Goal: Task Accomplishment & Management: Use online tool/utility

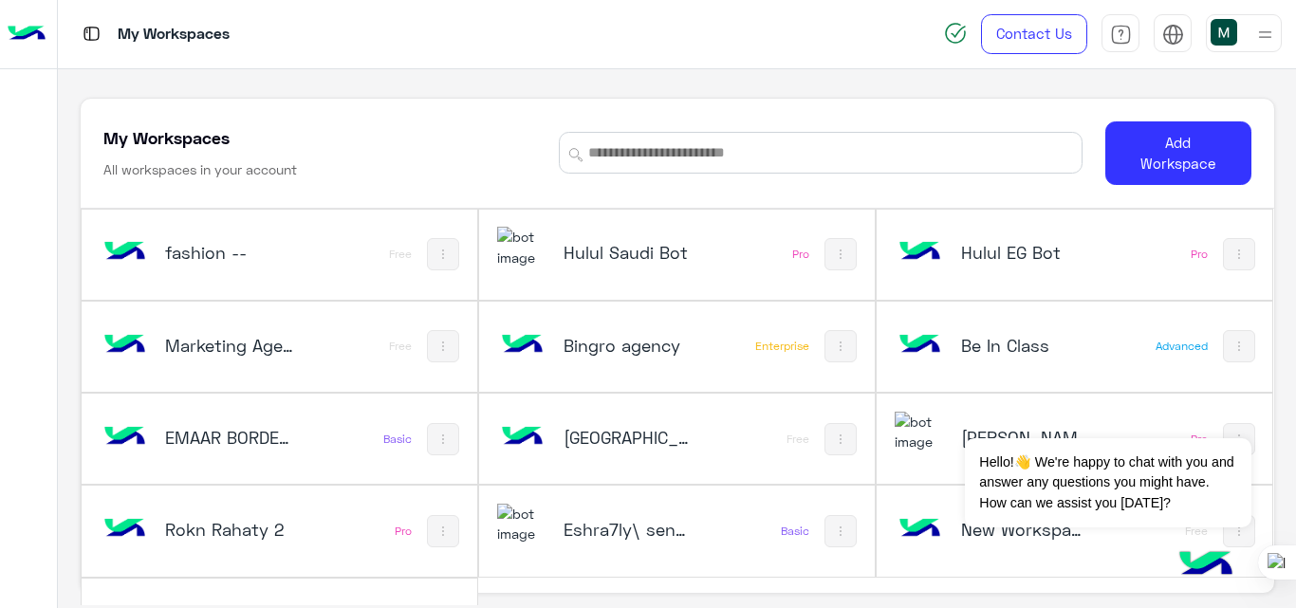
scroll to position [65, 0]
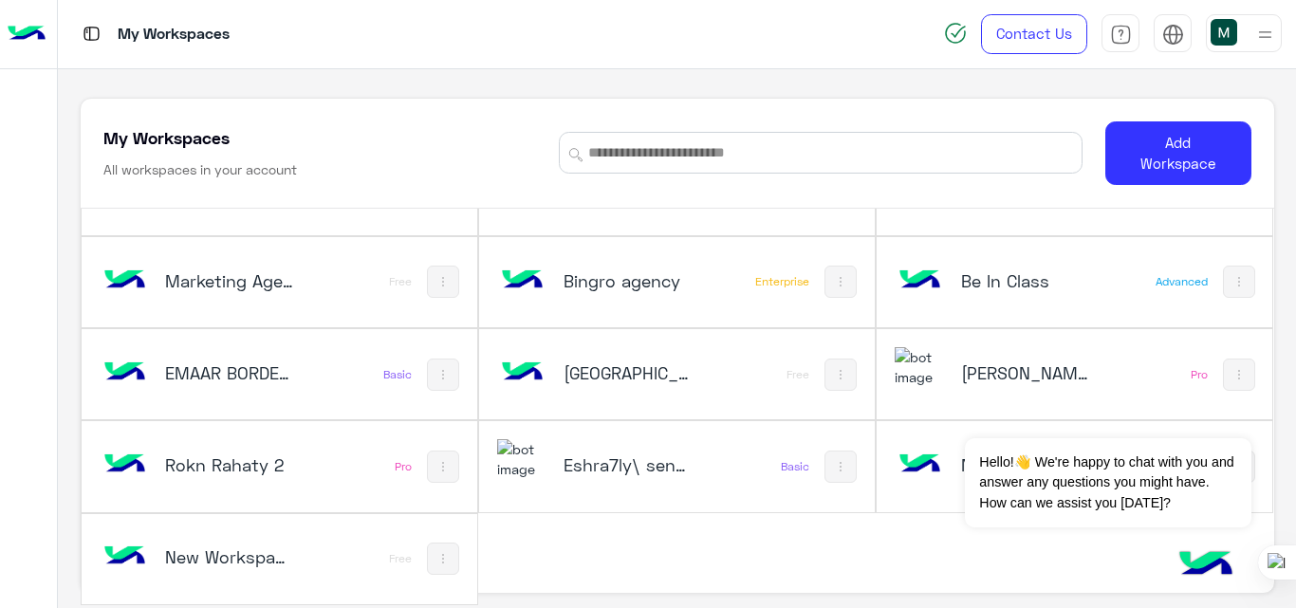
click at [246, 575] on div "New Workspace 1" at bounding box center [207, 558] width 216 height 55
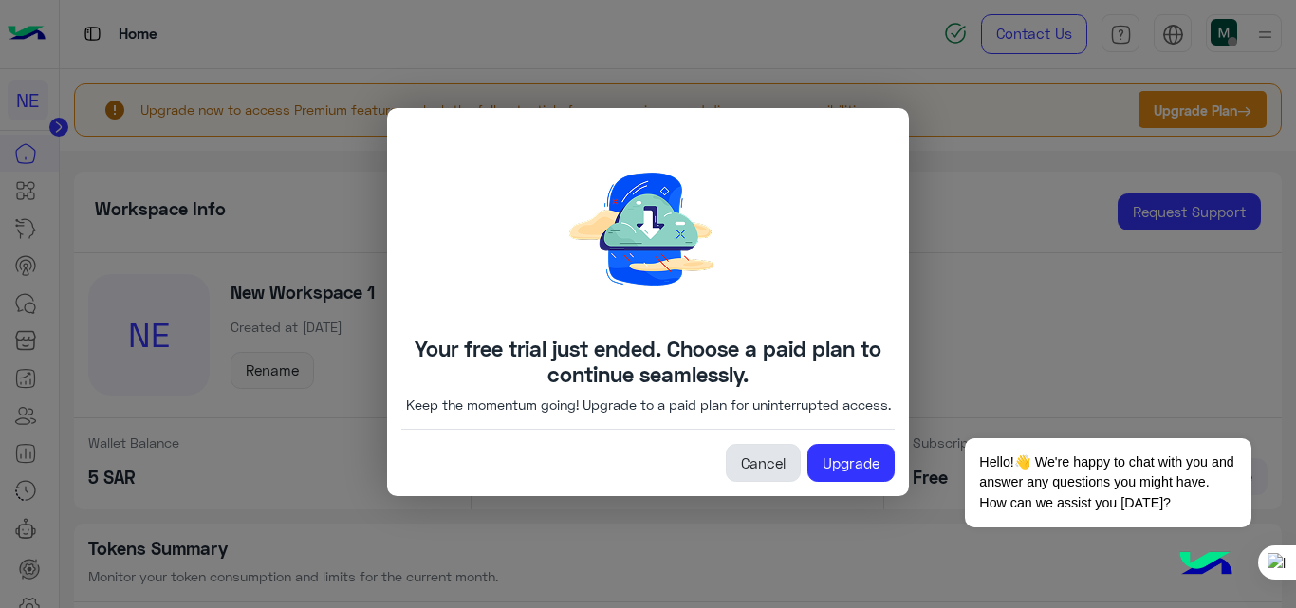
click at [762, 476] on link "Cancel" at bounding box center [763, 463] width 75 height 38
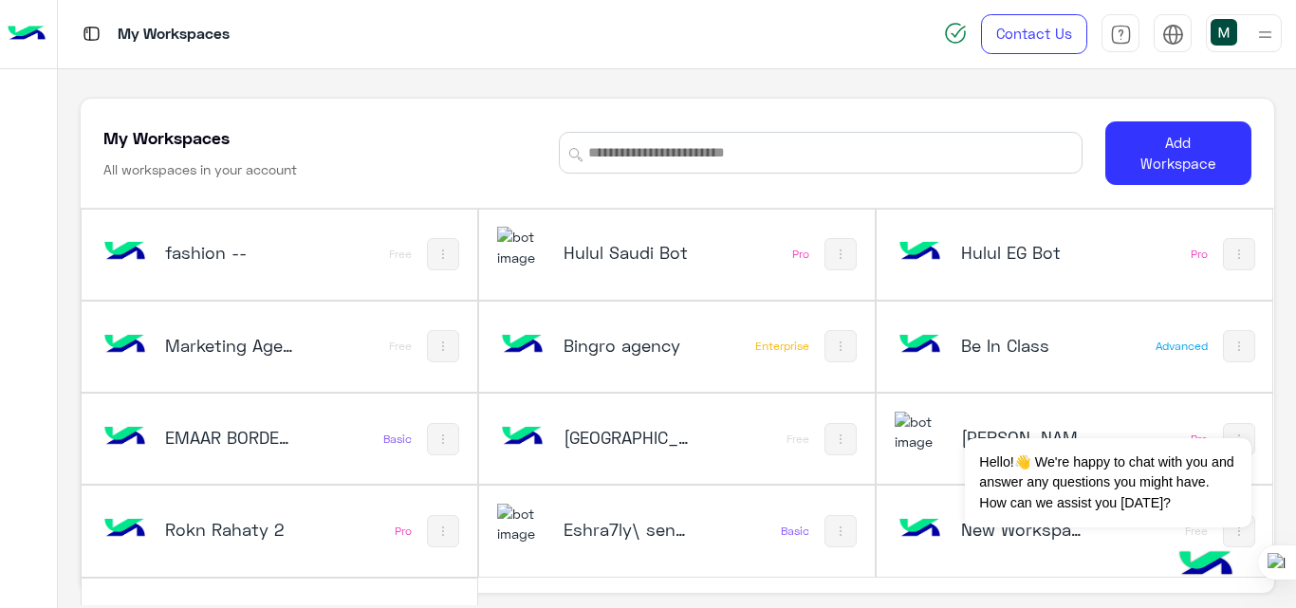
click at [666, 429] on h5 "[GEOGRAPHIC_DATA]" at bounding box center [628, 437] width 130 height 23
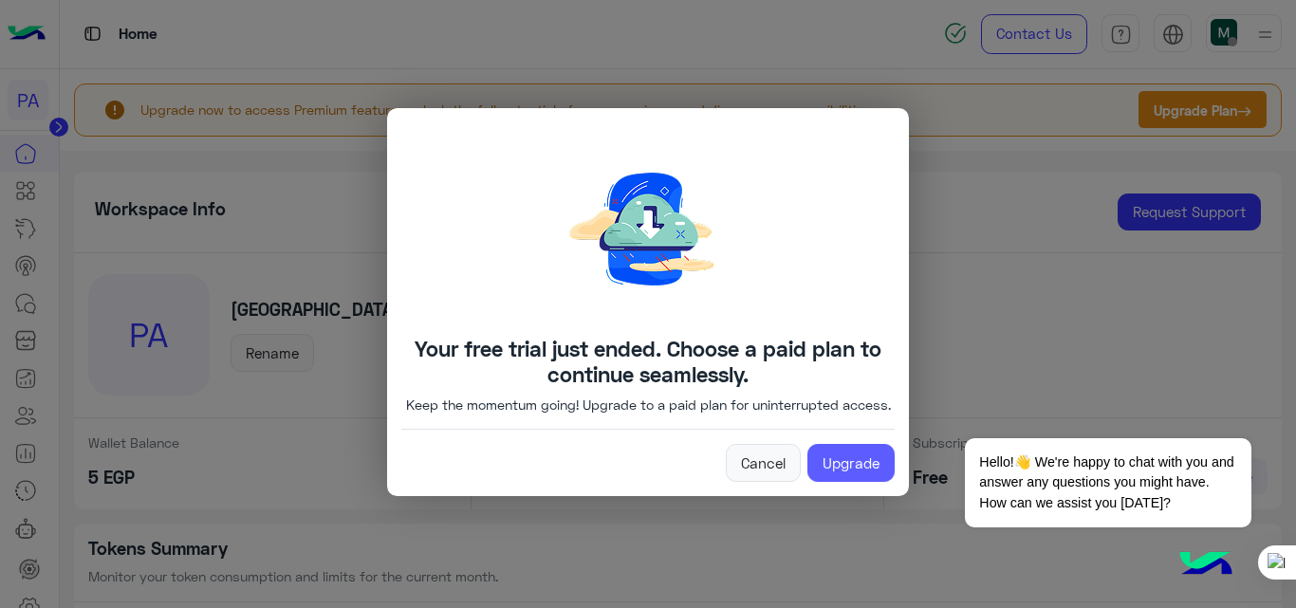
click at [867, 463] on link "Upgrade" at bounding box center [850, 463] width 87 height 38
click at [750, 471] on link "Cancel" at bounding box center [763, 463] width 75 height 38
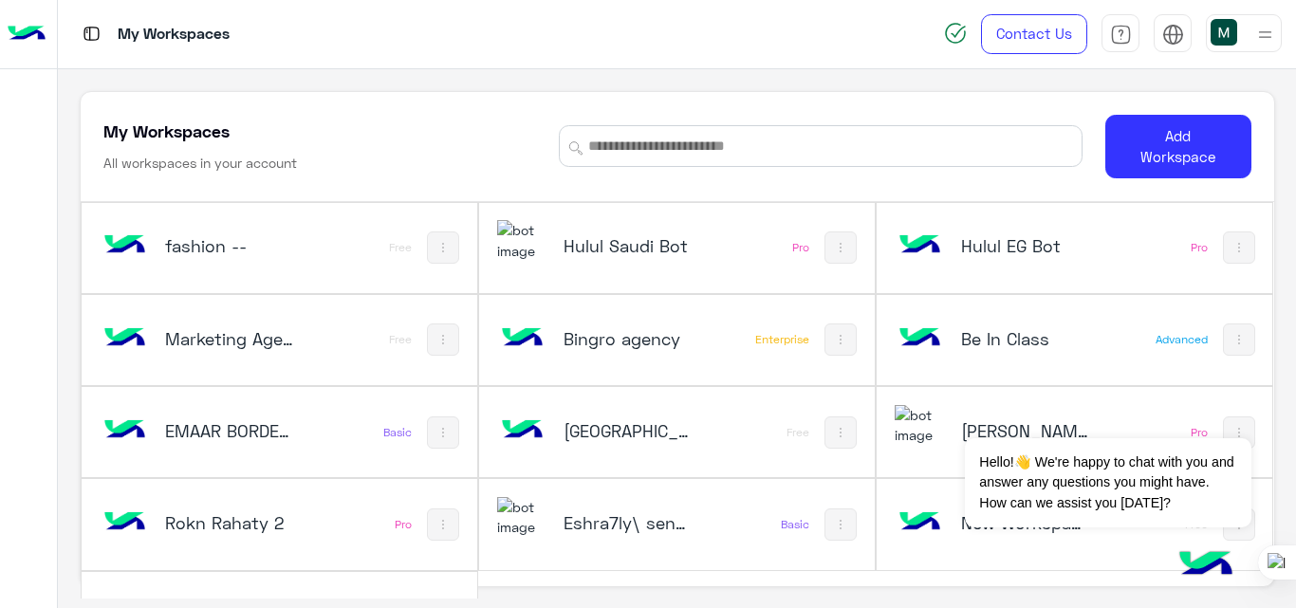
click at [665, 348] on h5 "Bingro agency" at bounding box center [628, 338] width 130 height 23
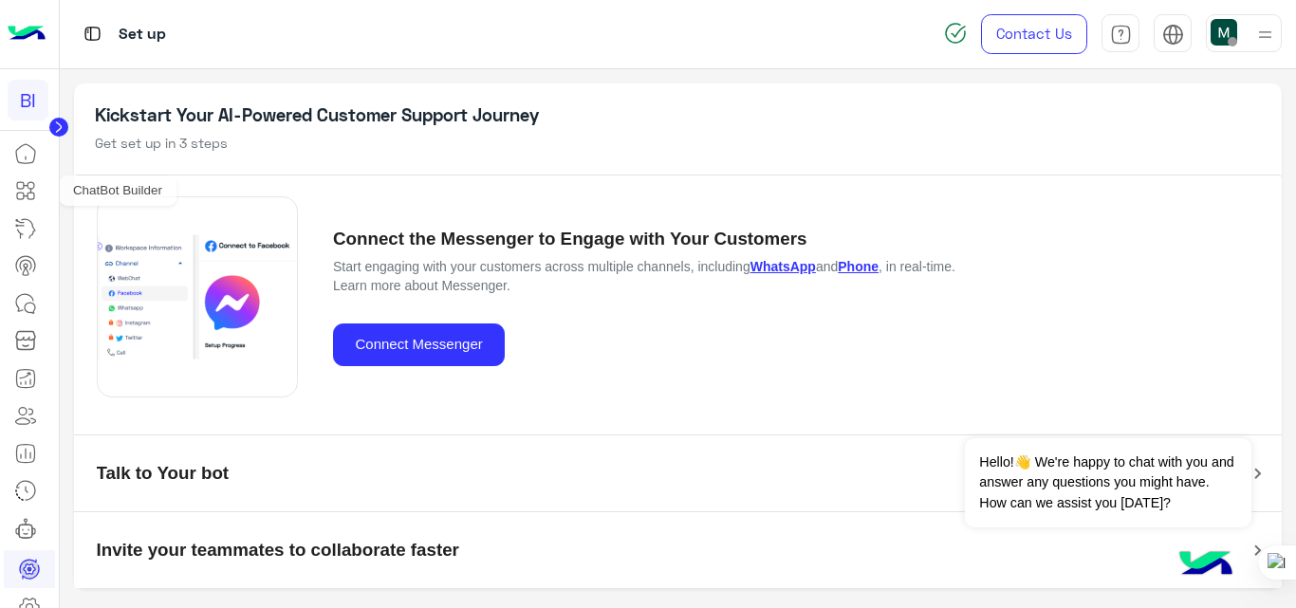
click at [23, 181] on icon at bounding box center [25, 190] width 23 height 23
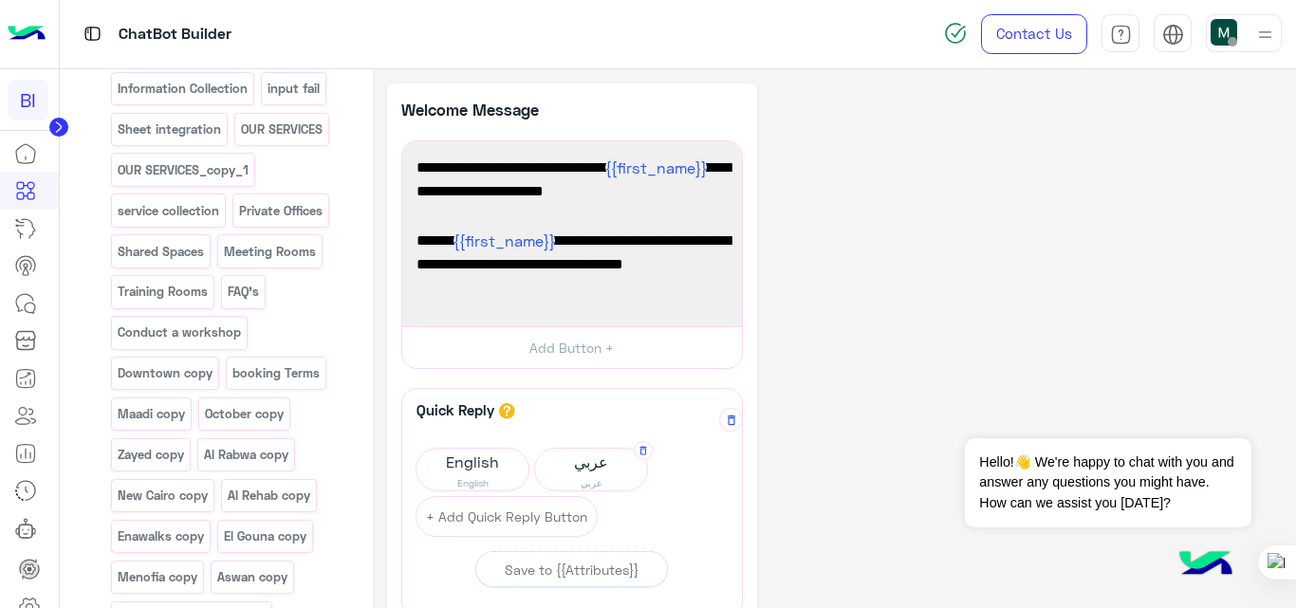
scroll to position [883, 0]
click at [599, 480] on span "عربي" at bounding box center [591, 482] width 112 height 15
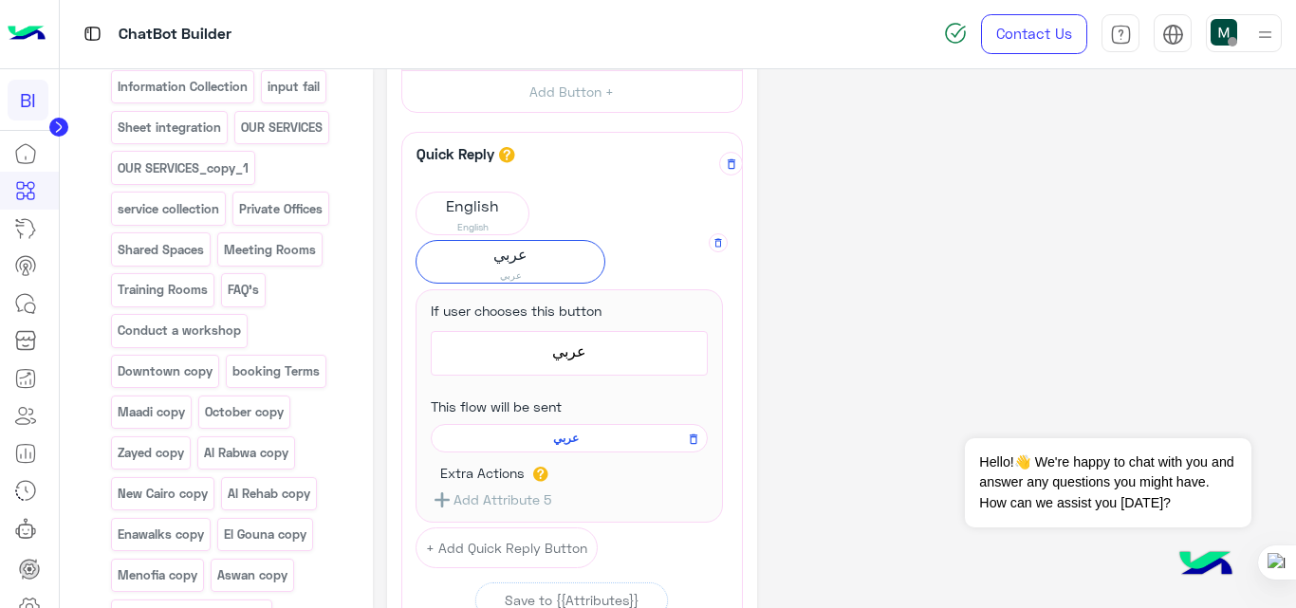
scroll to position [261, 0]
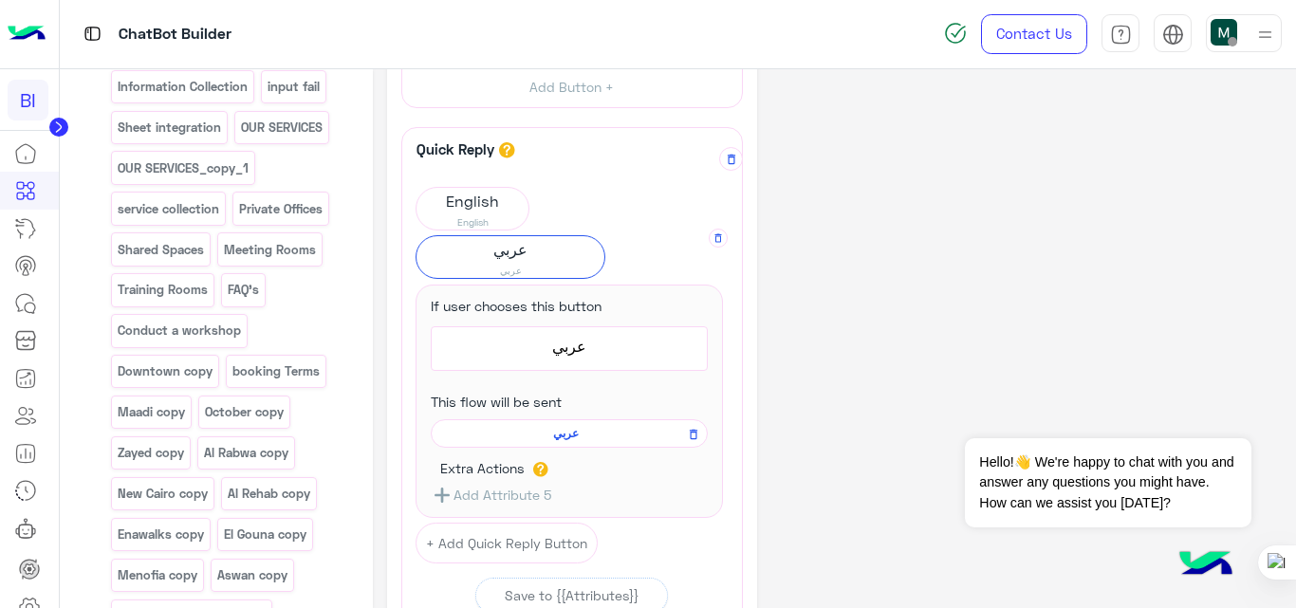
click at [574, 439] on span "عربي" at bounding box center [565, 433] width 249 height 17
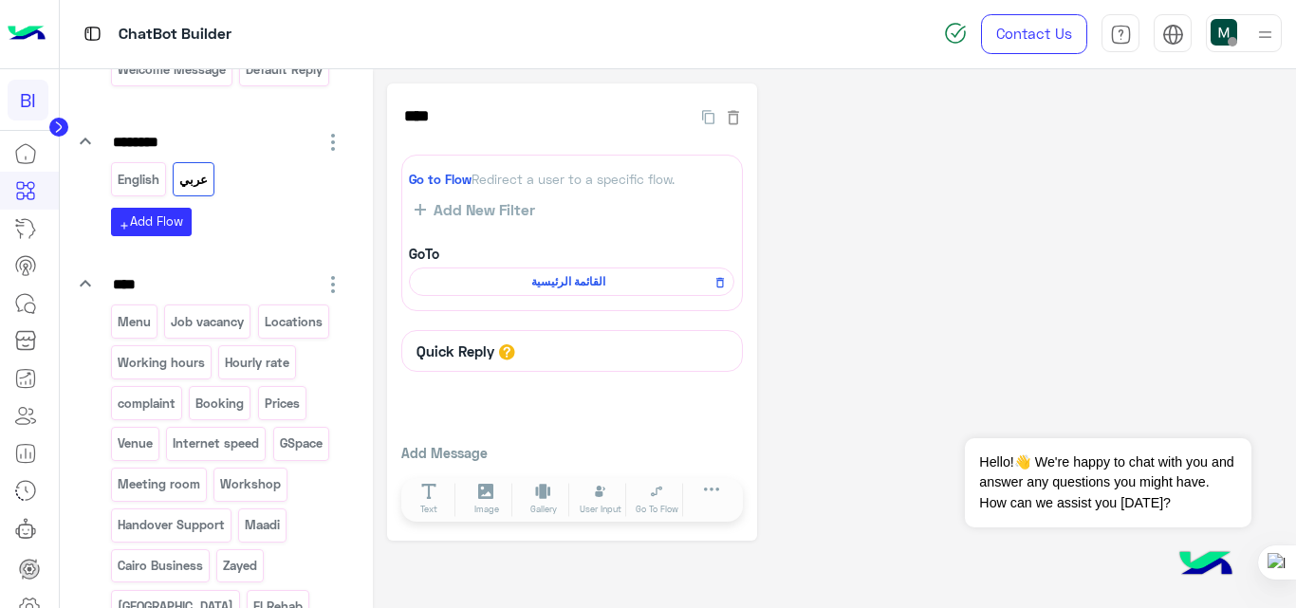
scroll to position [0, 0]
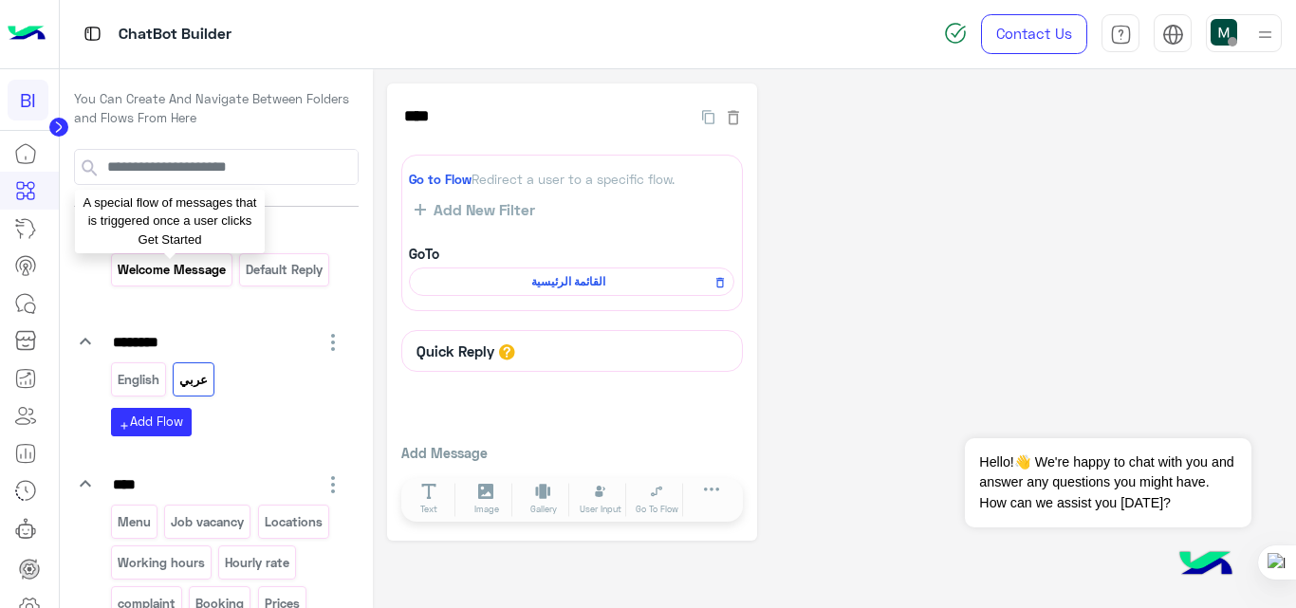
click at [185, 263] on p "Welcome Message" at bounding box center [171, 270] width 111 height 22
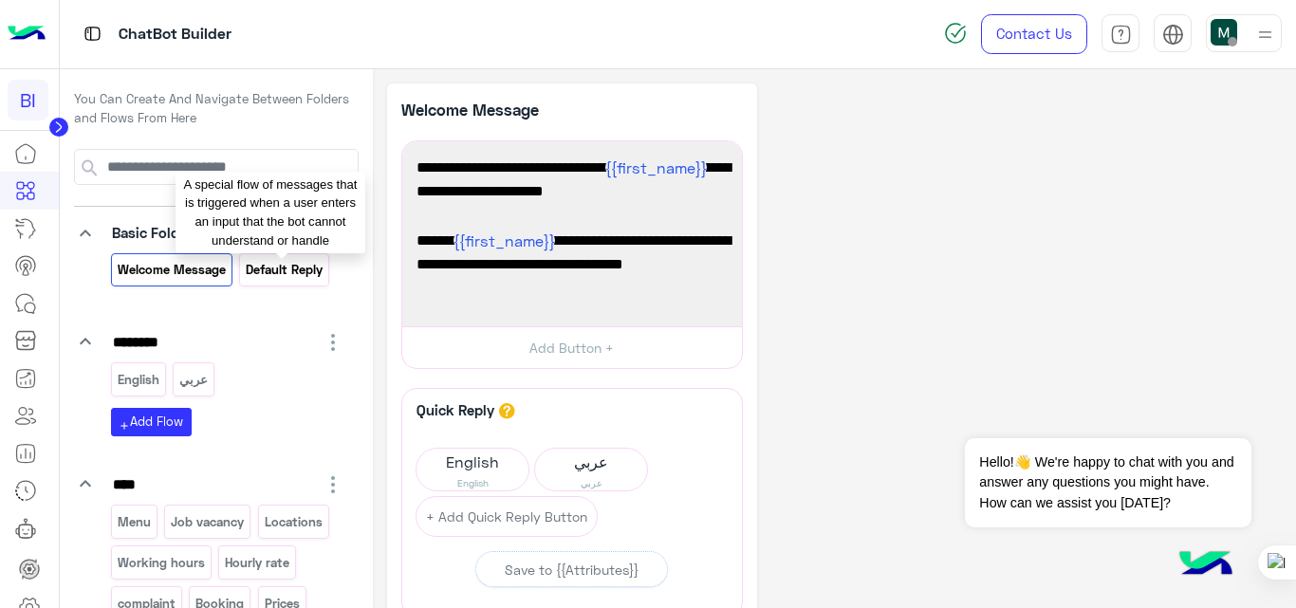
click at [270, 277] on p "Default reply" at bounding box center [285, 270] width 80 height 22
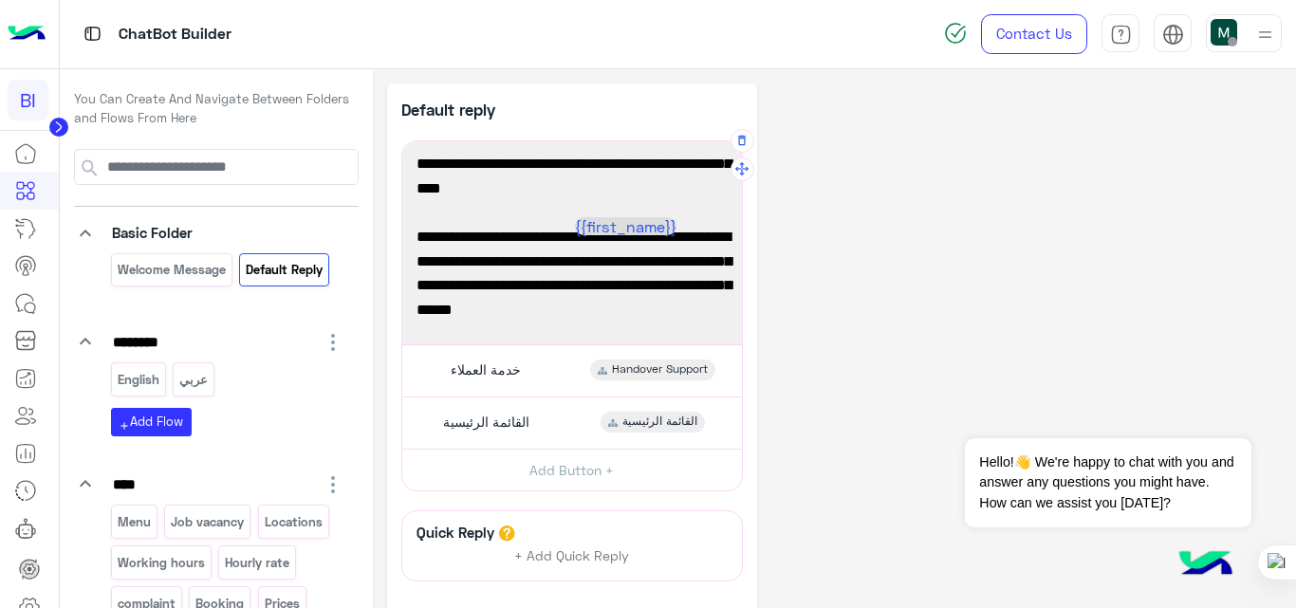
scroll to position [39, 0]
click at [905, 297] on div "**********" at bounding box center [834, 416] width 895 height 667
click at [196, 384] on p "عربي" at bounding box center [193, 380] width 31 height 22
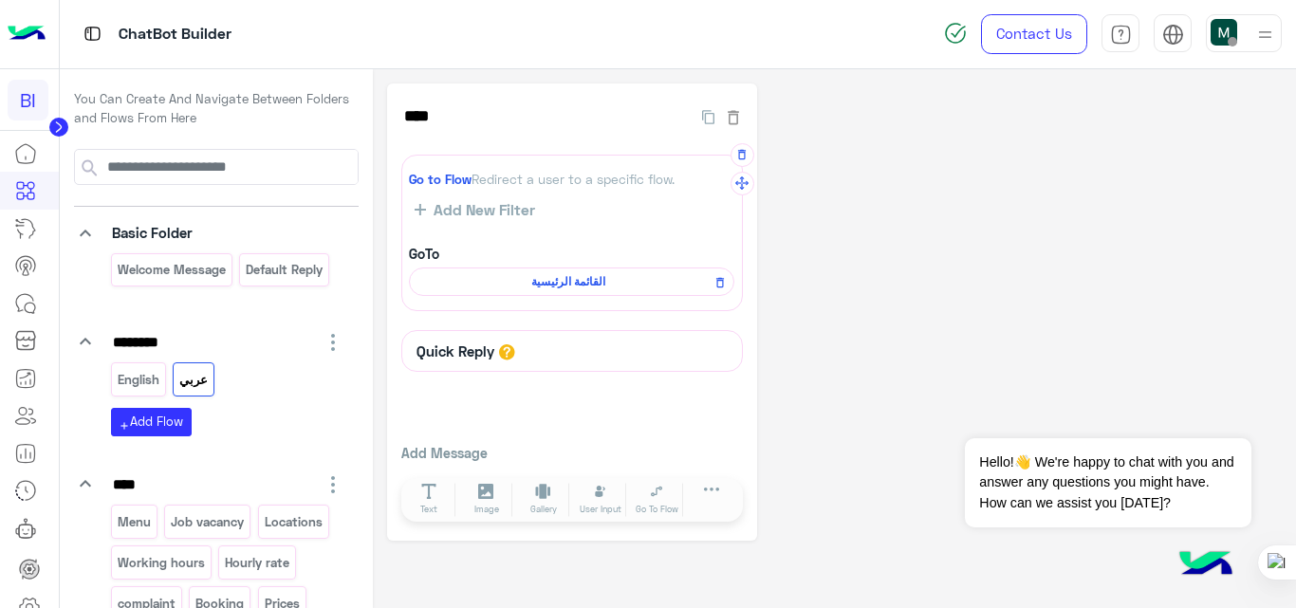
click at [566, 283] on span "القائمة الرئيسية" at bounding box center [568, 281] width 298 height 17
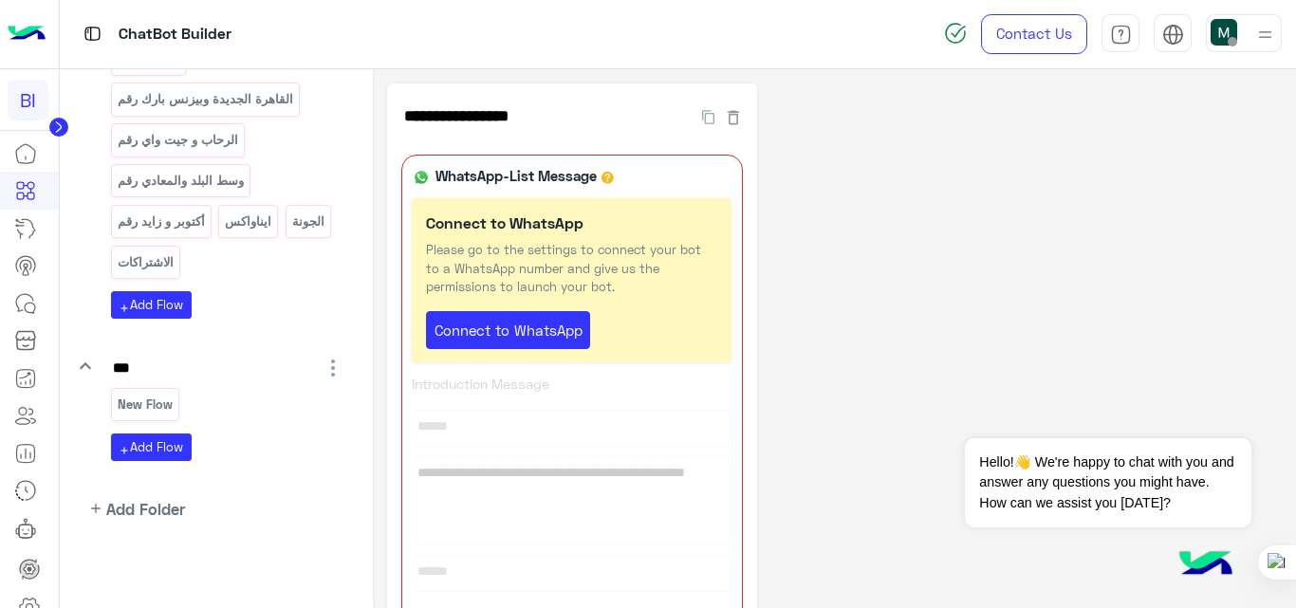
scroll to position [2886, 0]
click at [21, 28] on img at bounding box center [27, 34] width 38 height 40
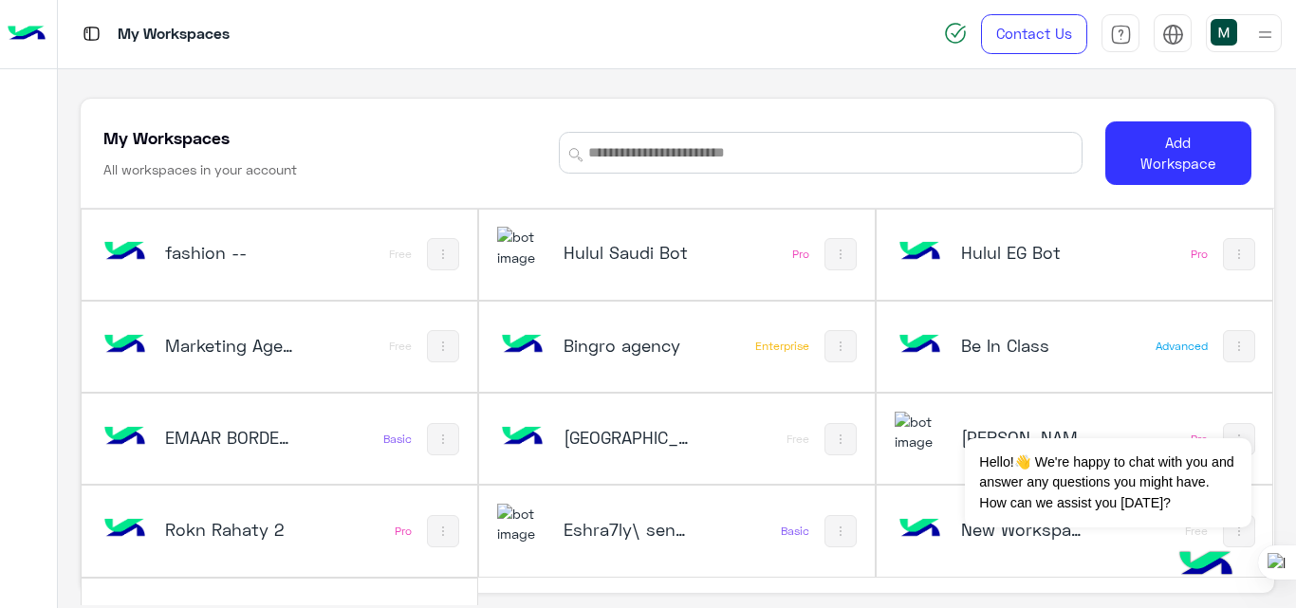
click at [293, 433] on h5 "EMAAR BORDER CONSULTING ENGINEER" at bounding box center [230, 437] width 130 height 23
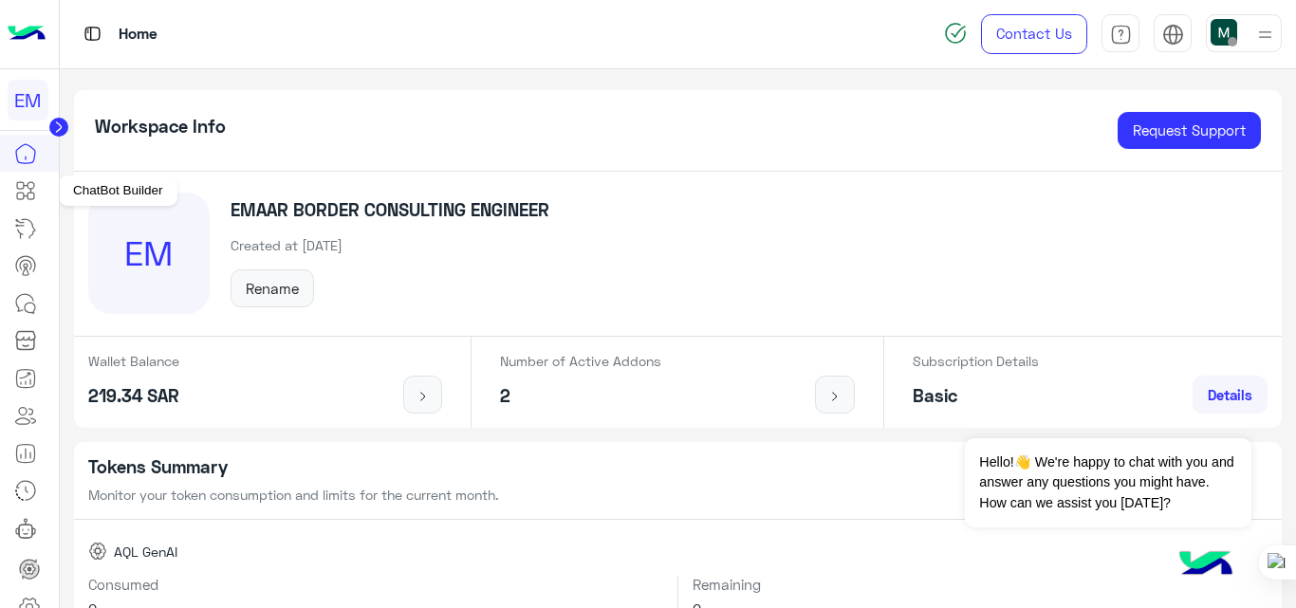
click at [23, 186] on icon at bounding box center [25, 190] width 23 height 23
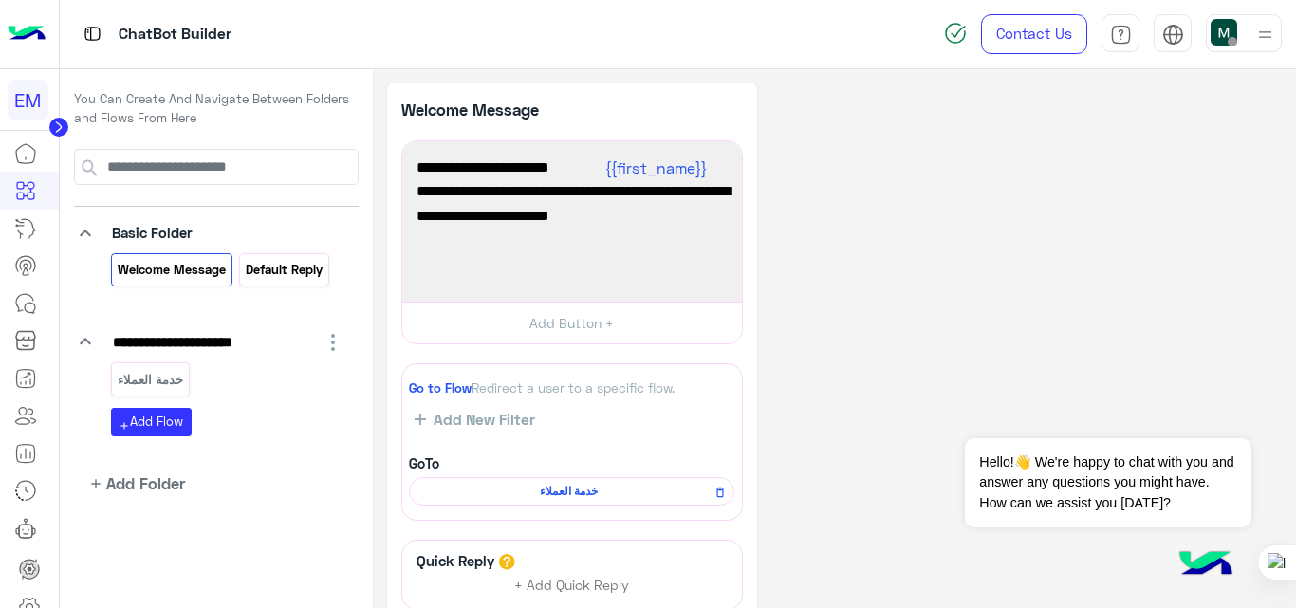
click at [297, 282] on div "Default reply" at bounding box center [284, 269] width 90 height 33
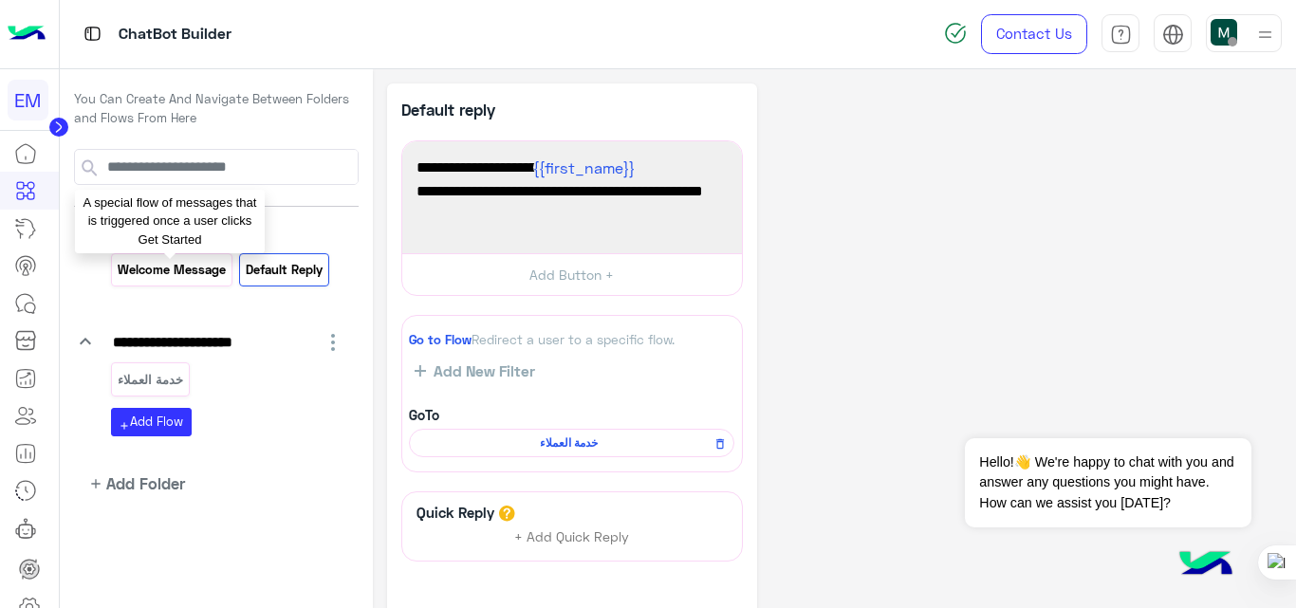
click at [200, 268] on p "Welcome Message" at bounding box center [171, 270] width 111 height 22
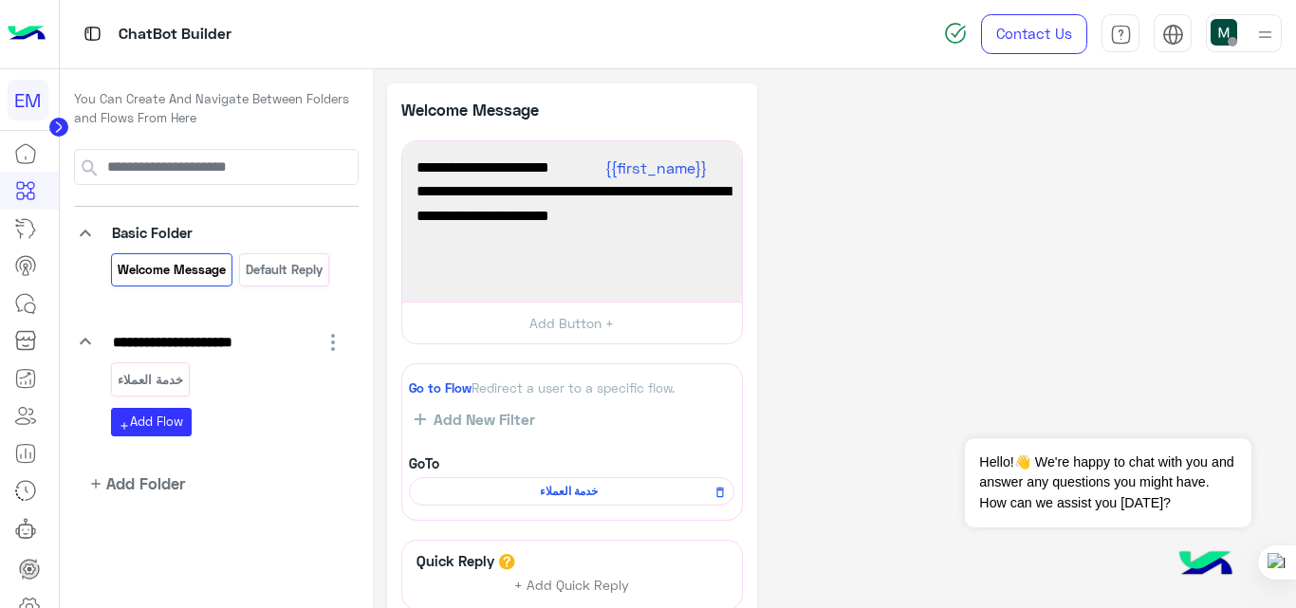
click at [36, 28] on img at bounding box center [27, 34] width 38 height 40
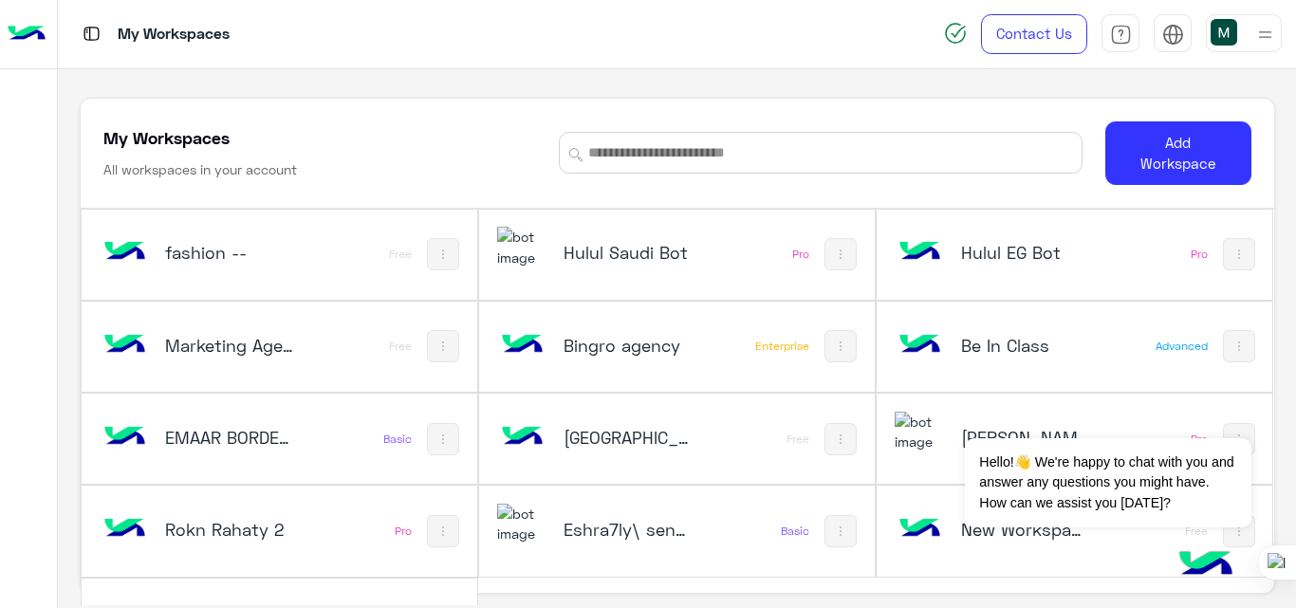
click at [563, 251] on h5 "Hulul Saudi Bot" at bounding box center [628, 252] width 130 height 23
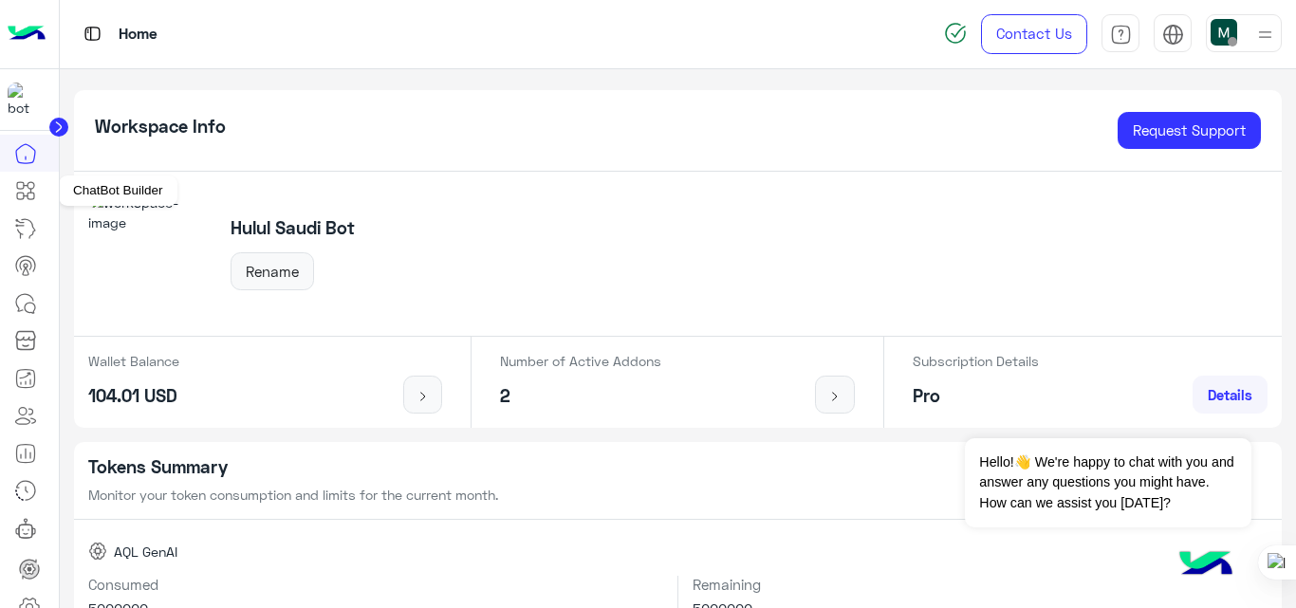
click at [33, 192] on icon at bounding box center [25, 190] width 23 height 23
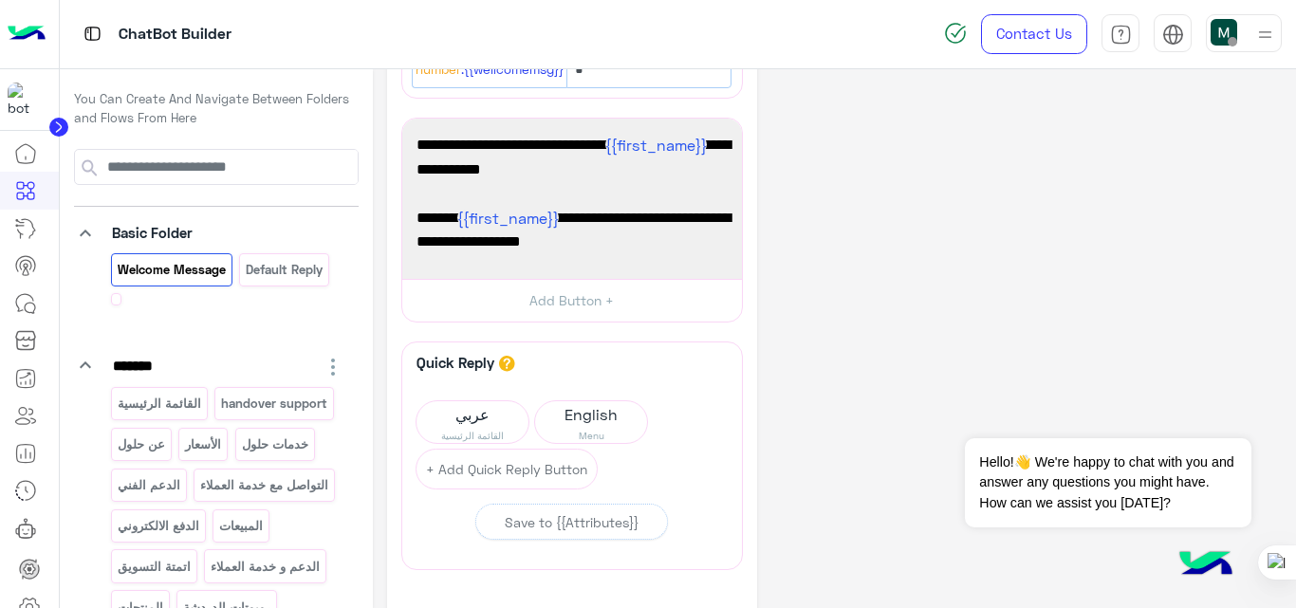
scroll to position [163, 0]
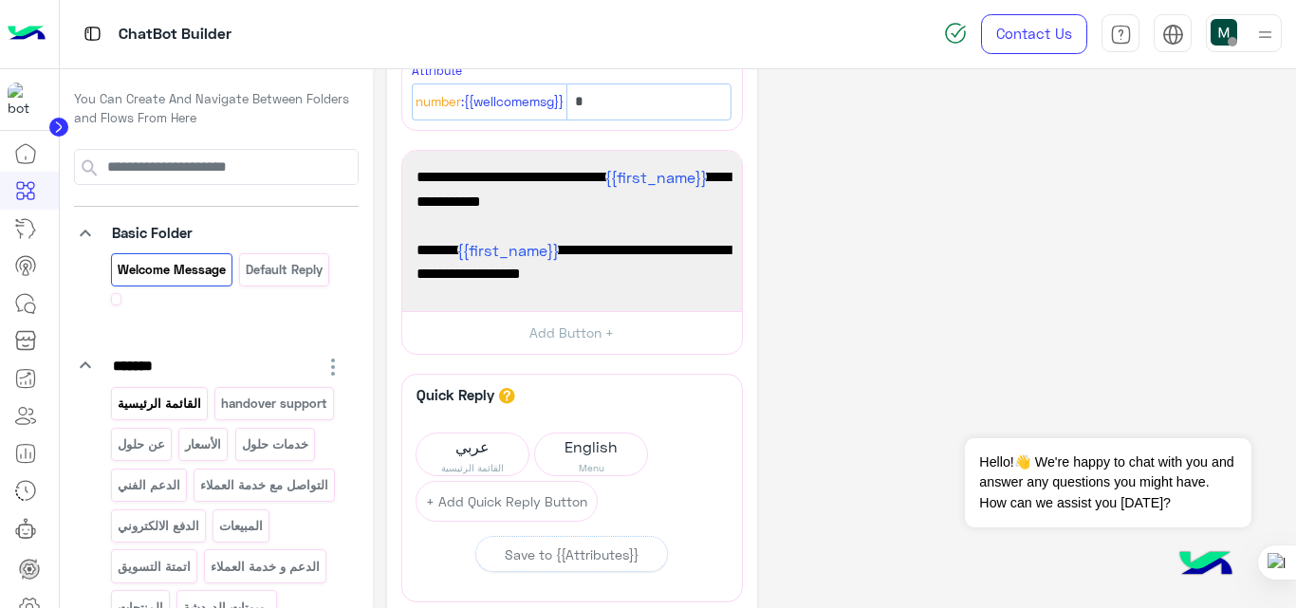
click at [186, 399] on p "القائمة الرئيسية" at bounding box center [159, 404] width 86 height 22
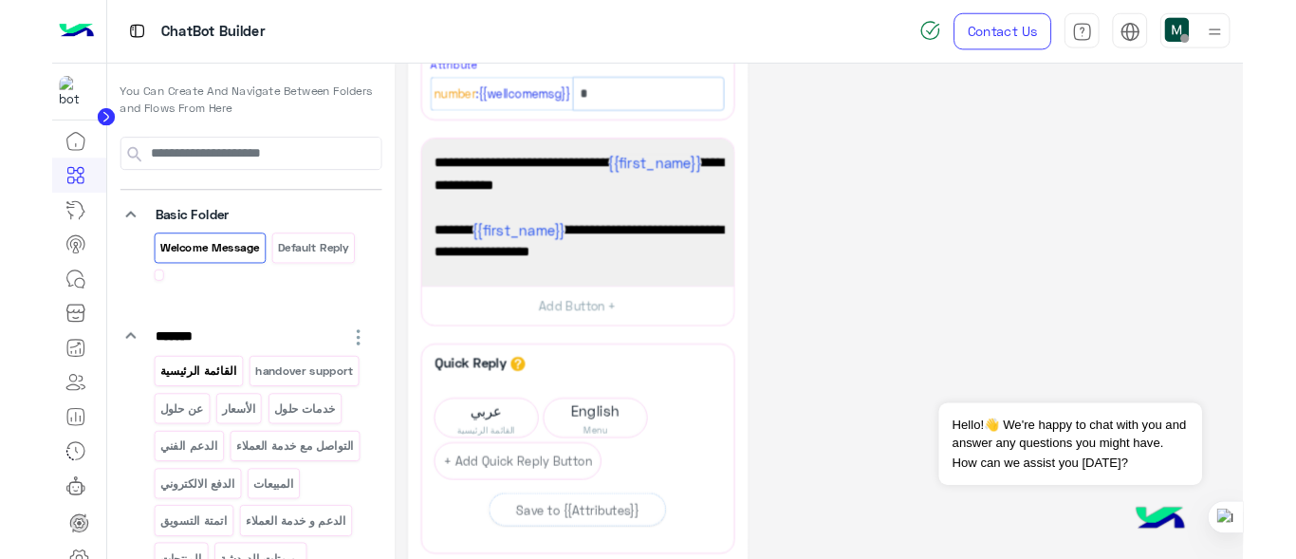
scroll to position [0, 0]
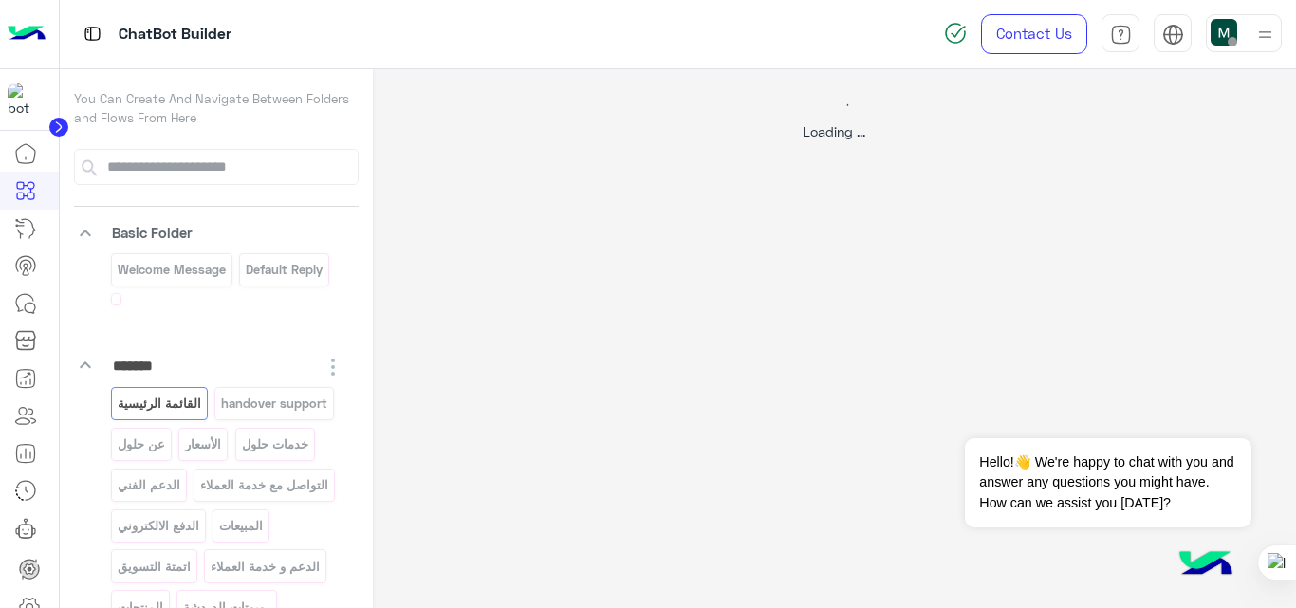
select select "*"
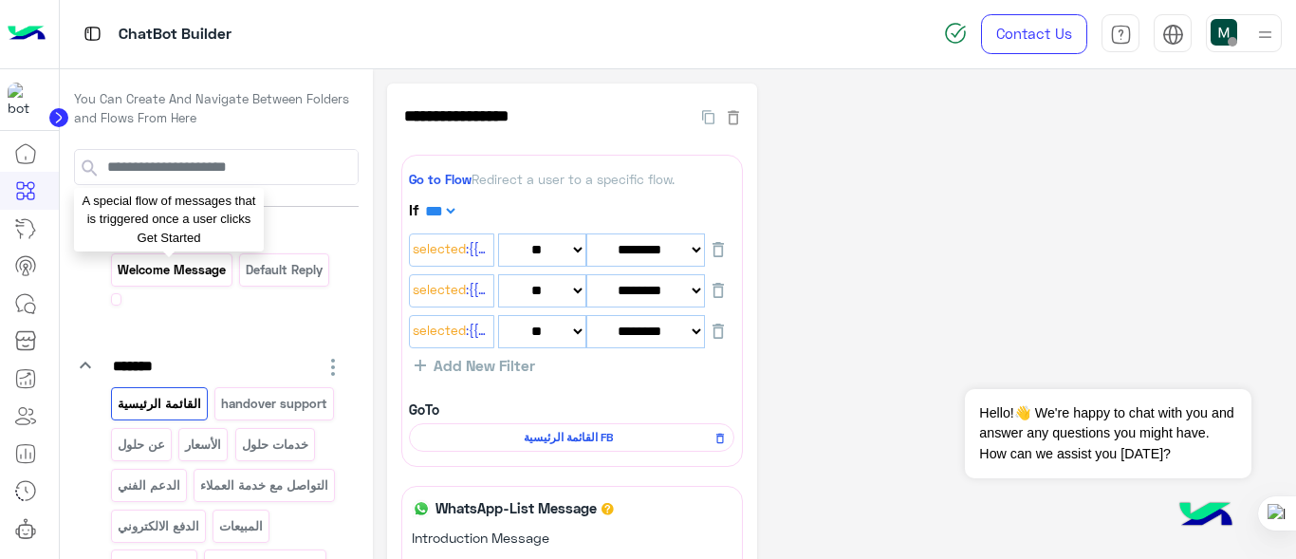
click at [166, 263] on p "Welcome Message" at bounding box center [171, 270] width 111 height 22
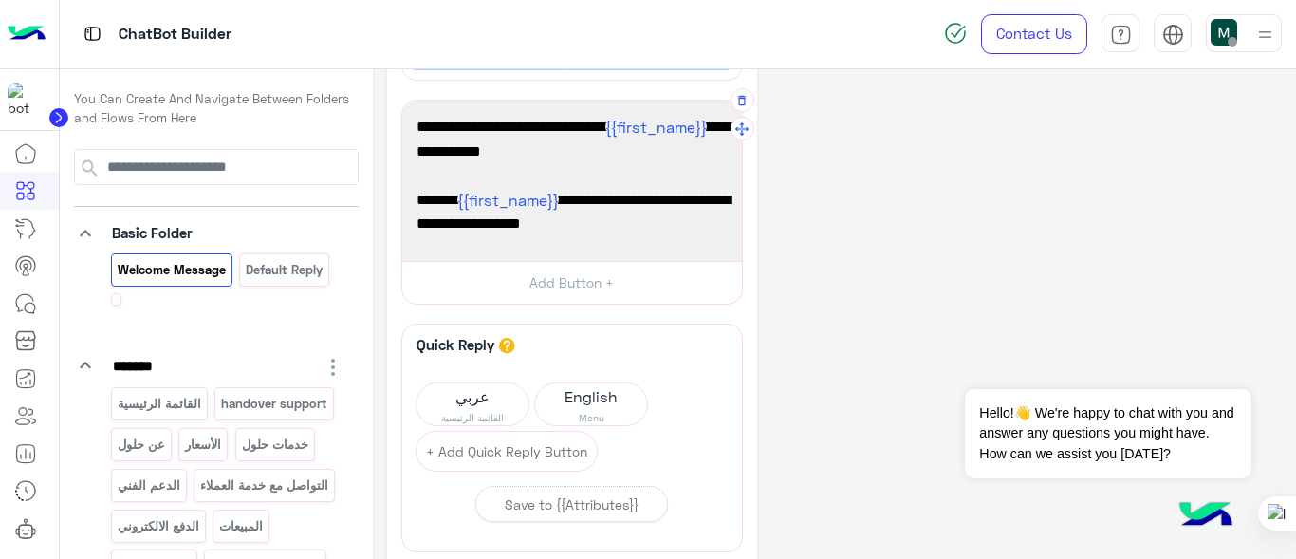
scroll to position [214, 0]
click at [479, 404] on span "عربي" at bounding box center [472, 395] width 112 height 27
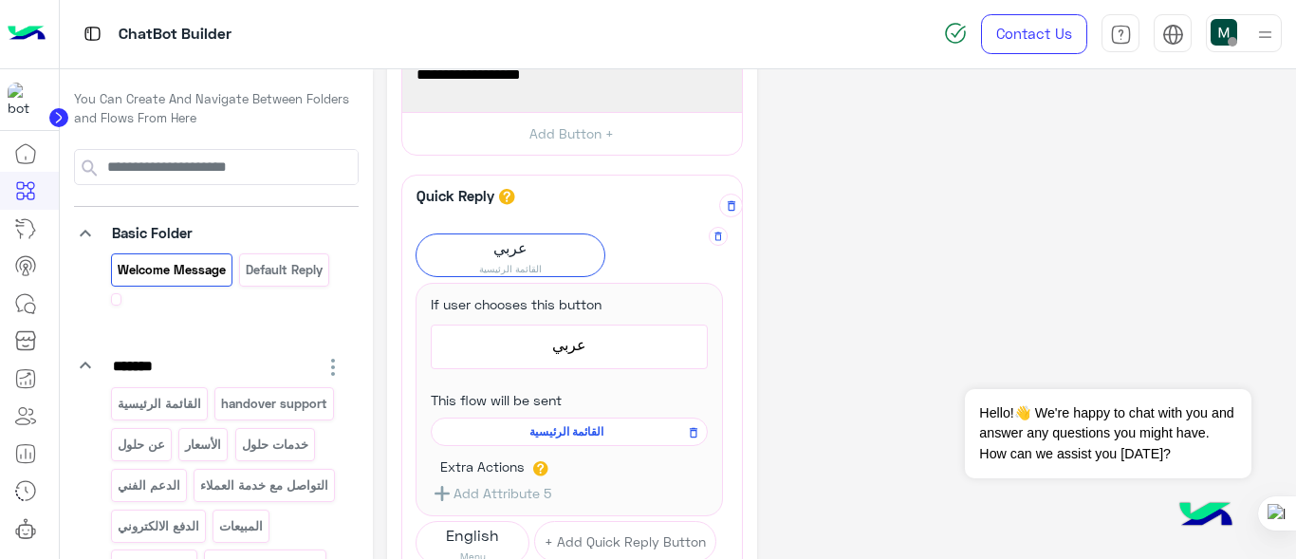
scroll to position [363, 0]
click at [563, 422] on span "القائمة الرئيسية" at bounding box center [565, 430] width 249 height 17
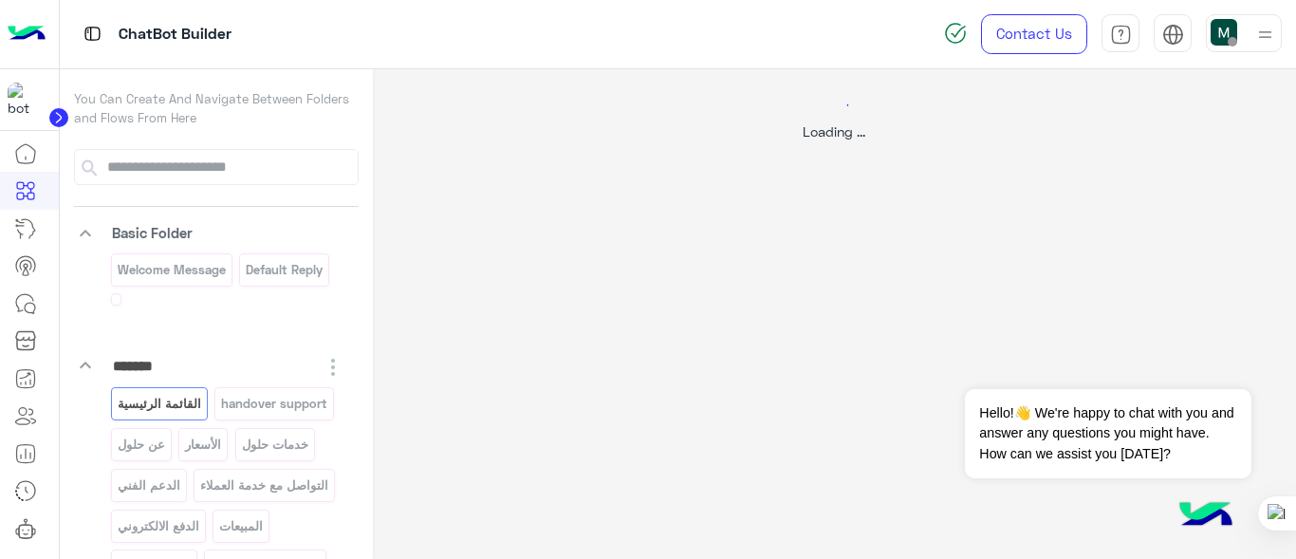
click at [563, 422] on div "Loading ..." at bounding box center [835, 348] width 924 height 559
select select "*"
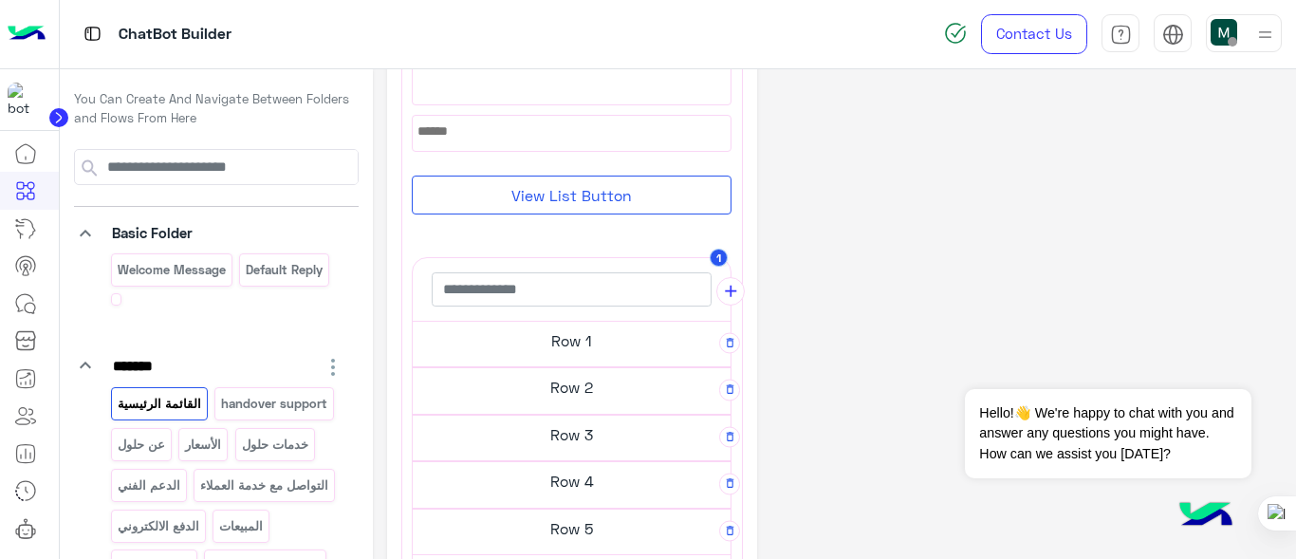
scroll to position [595, 0]
